Goal: Find specific page/section: Find specific page/section

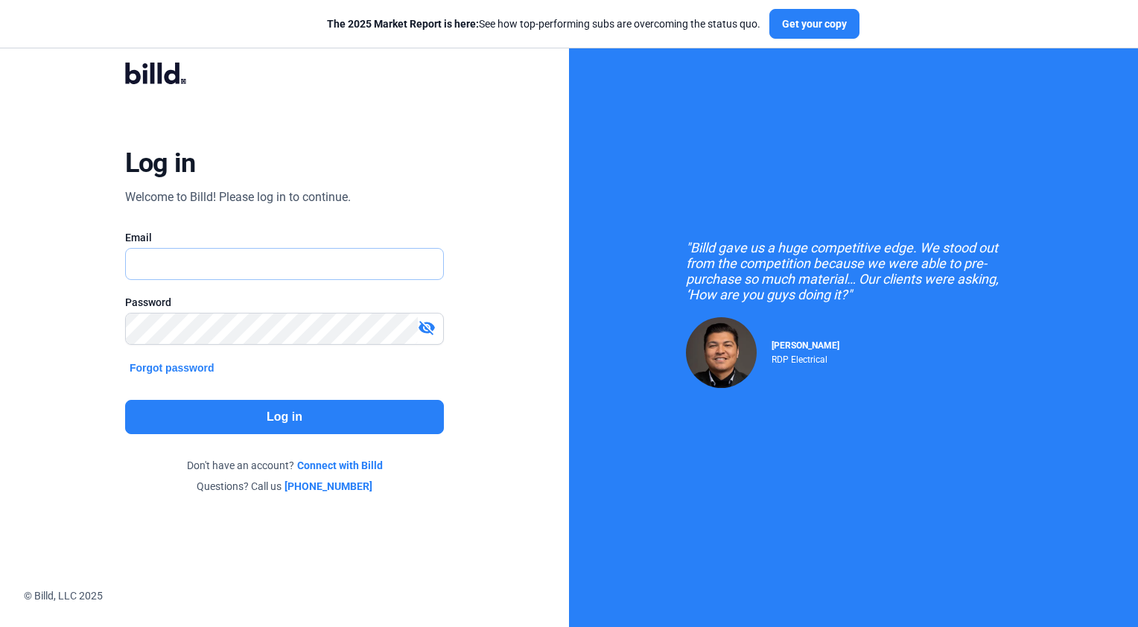
click at [202, 253] on input "text" at bounding box center [277, 264] width 302 height 31
click at [0, 612] on com-1password-button at bounding box center [0, 612] width 0 height 0
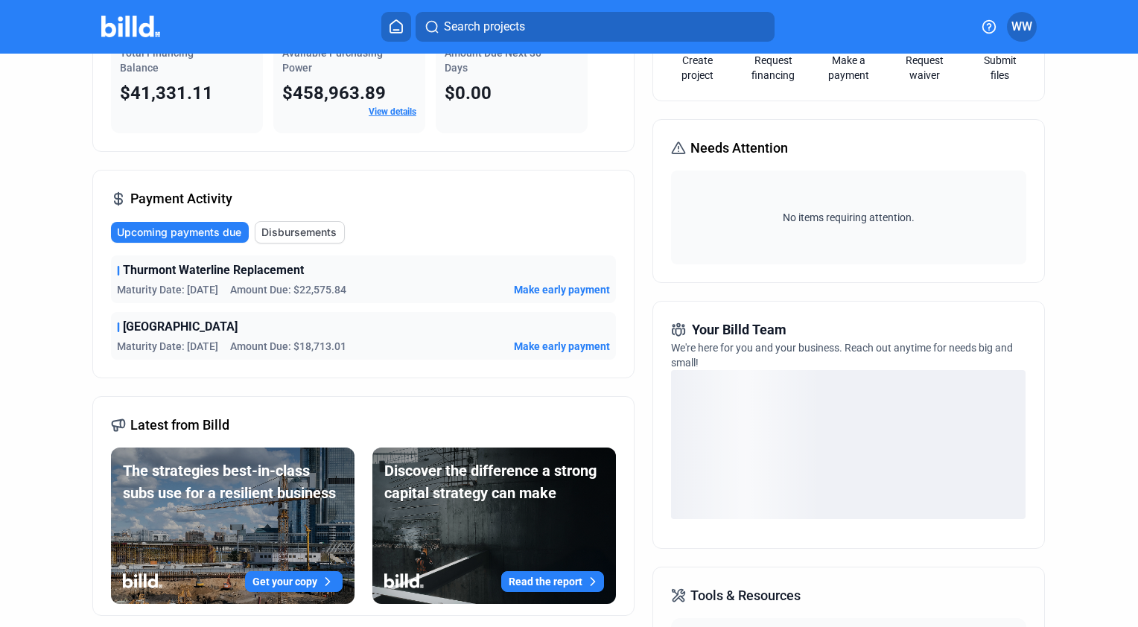
scroll to position [149, 0]
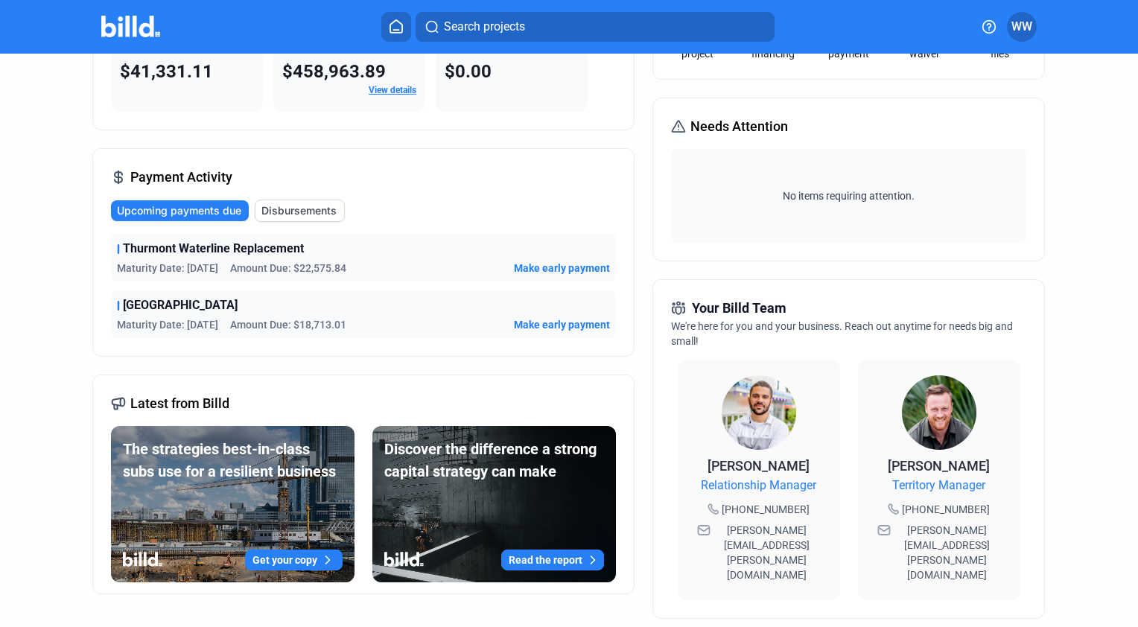
click at [194, 252] on span "Thurmont Waterline Replacement" at bounding box center [213, 249] width 181 height 18
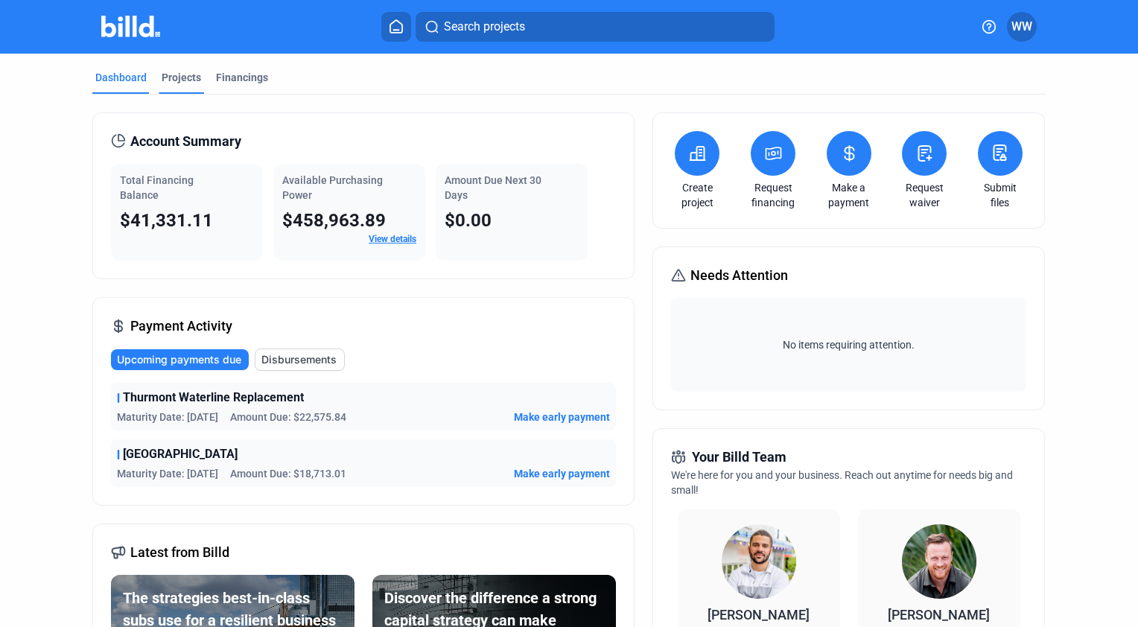
click at [186, 82] on div "Projects" at bounding box center [181, 77] width 39 height 15
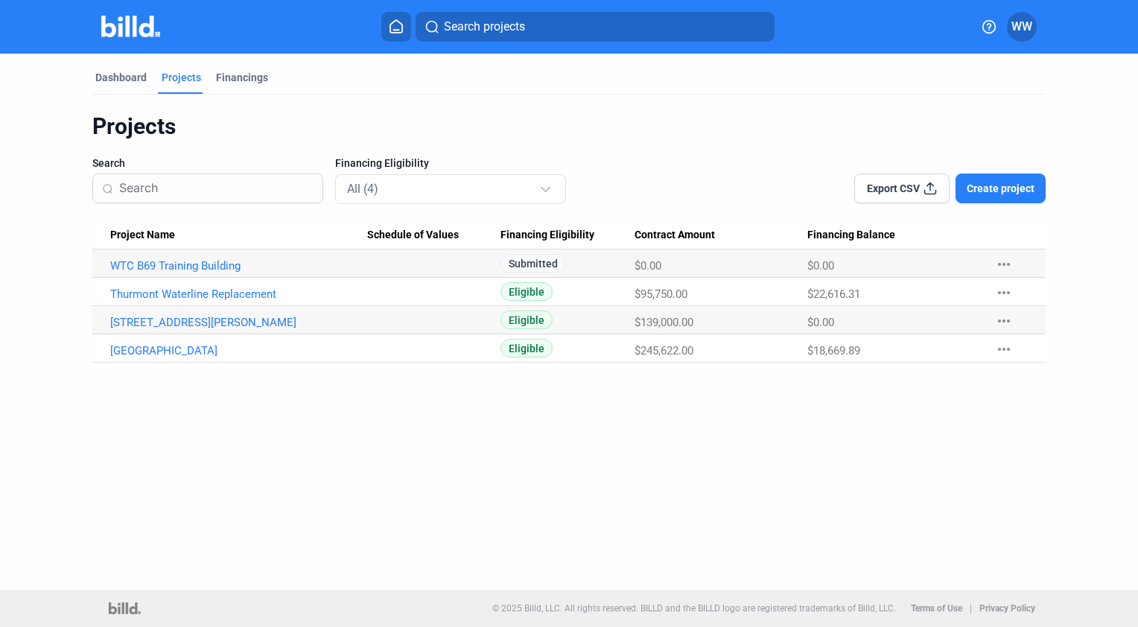
click at [1006, 288] on mat-icon "more_horiz" at bounding box center [1004, 293] width 18 height 18
click at [976, 523] on div at bounding box center [569, 313] width 1138 height 627
click at [1006, 290] on mat-icon "more_horiz" at bounding box center [1004, 293] width 18 height 18
click at [880, 473] on div at bounding box center [569, 313] width 1138 height 627
click at [217, 272] on link "Thurmont Waterline Replacement" at bounding box center [238, 265] width 257 height 13
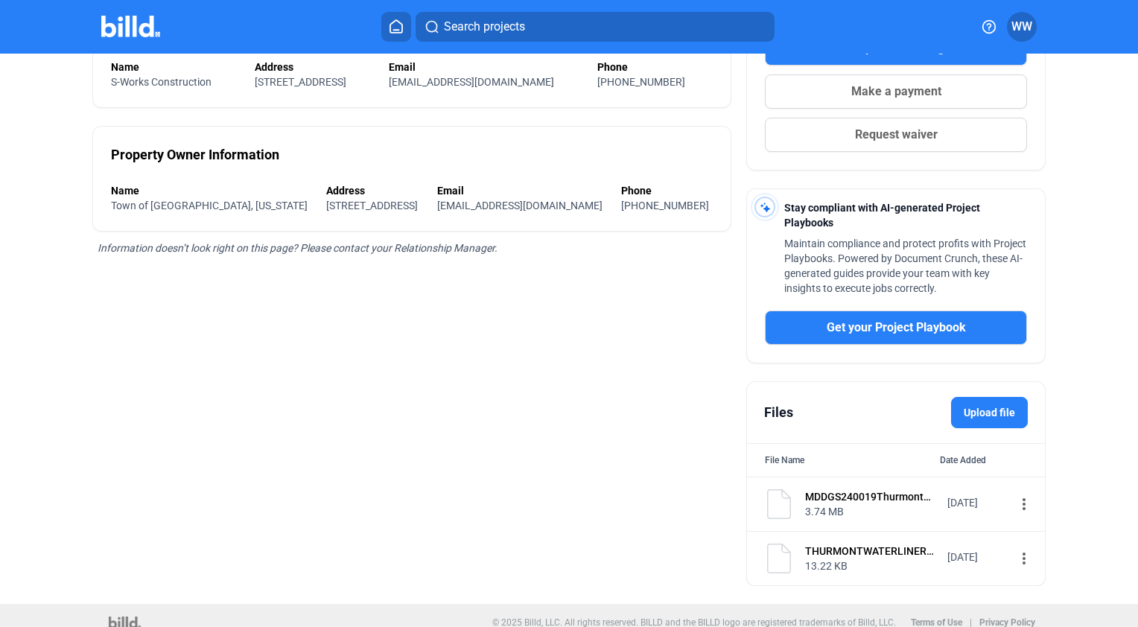
scroll to position [307, 0]
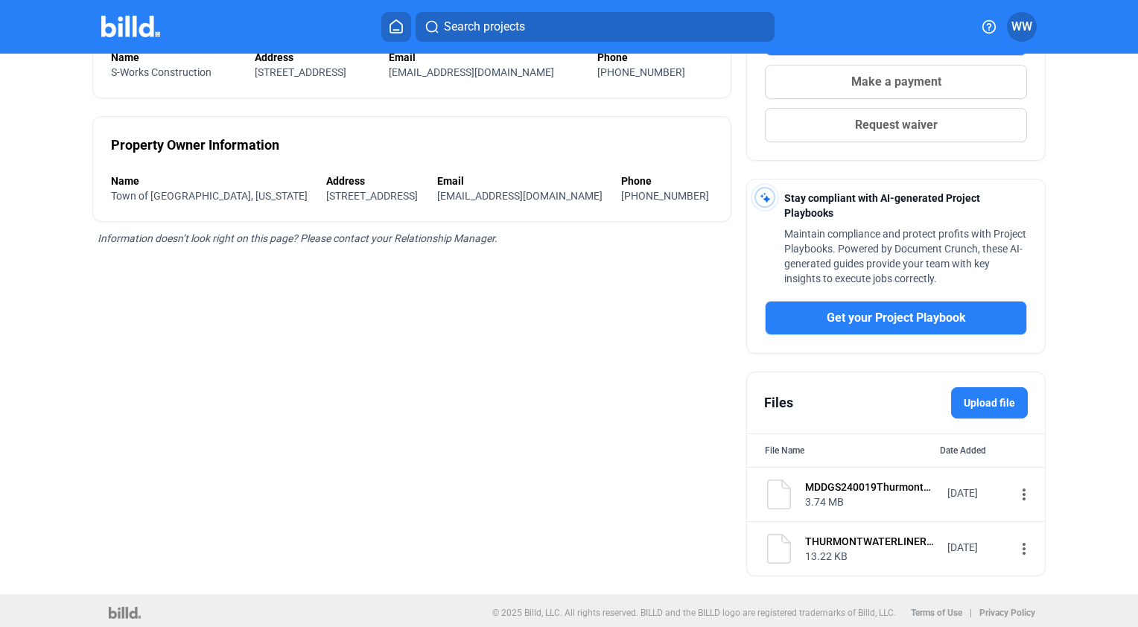
click at [1015, 489] on mat-icon "more_vert" at bounding box center [1024, 494] width 18 height 18
click at [873, 514] on div "View" at bounding box center [915, 518] width 185 height 36
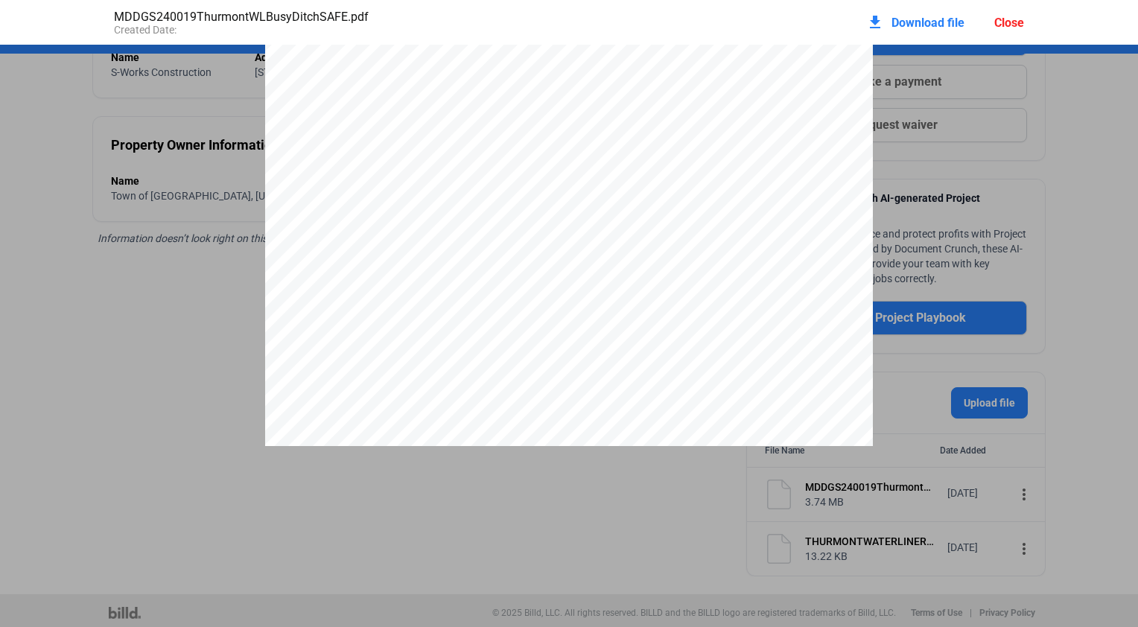
scroll to position [0, 0]
click at [1007, 21] on div "Close" at bounding box center [1009, 23] width 30 height 14
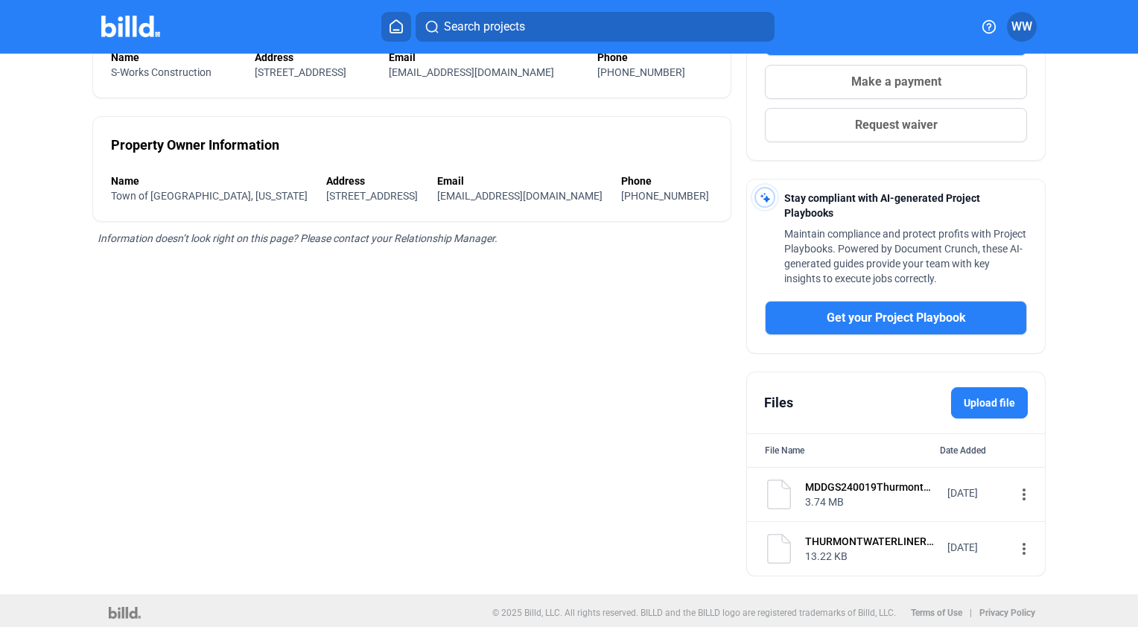
click at [1015, 543] on mat-icon "more_vert" at bounding box center [1024, 549] width 18 height 18
click at [890, 570] on div "View" at bounding box center [915, 573] width 185 height 36
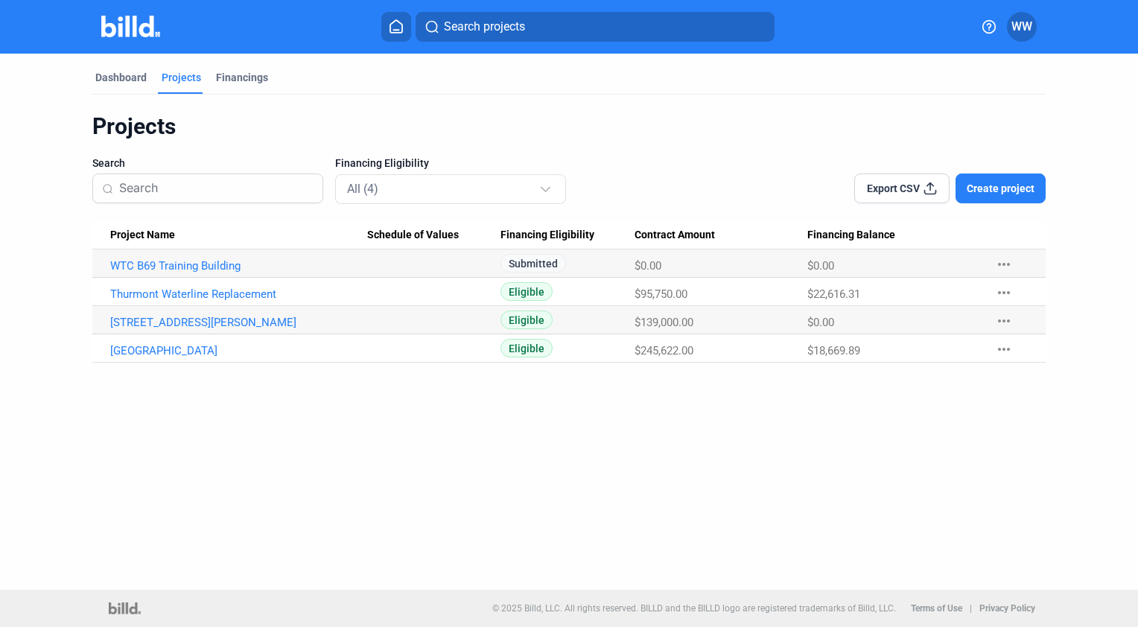
click at [1022, 24] on span "WW" at bounding box center [1021, 27] width 21 height 18
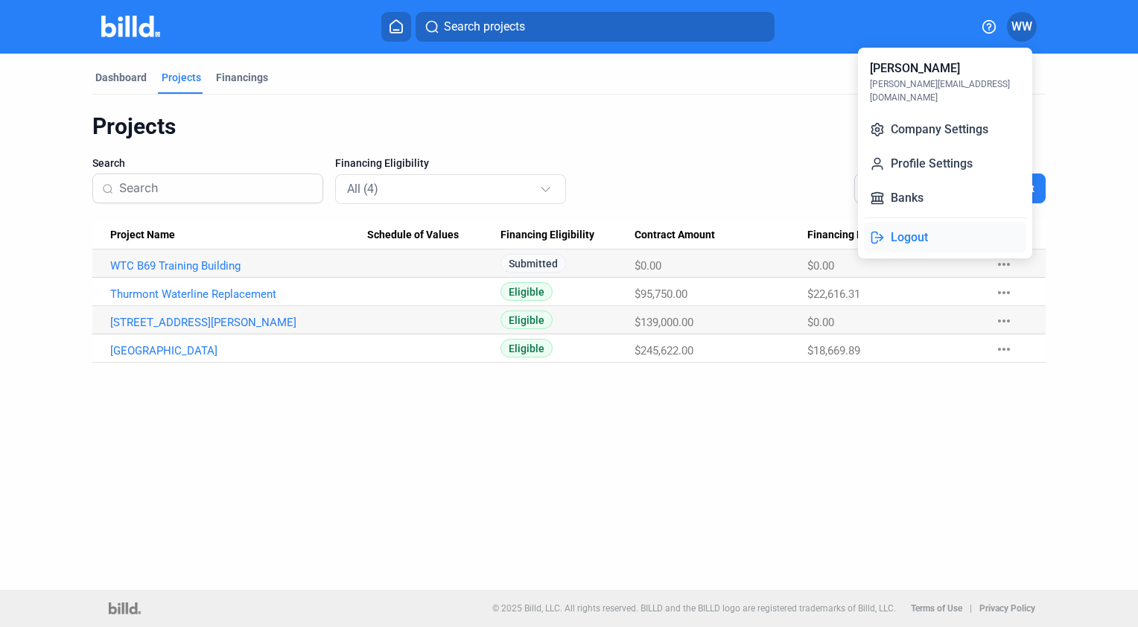
click at [914, 228] on button "Logout" at bounding box center [945, 238] width 162 height 30
